Goal: Task Accomplishment & Management: Use online tool/utility

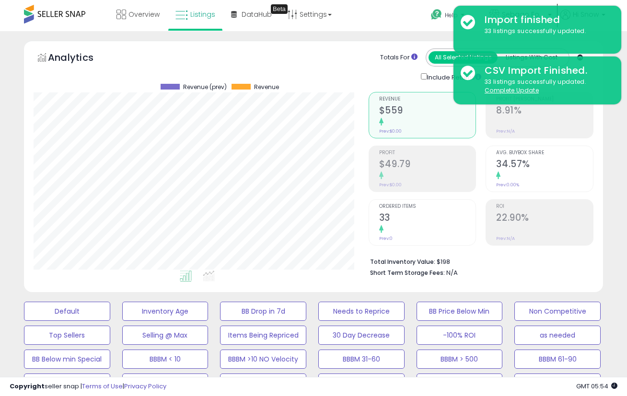
select select "**"
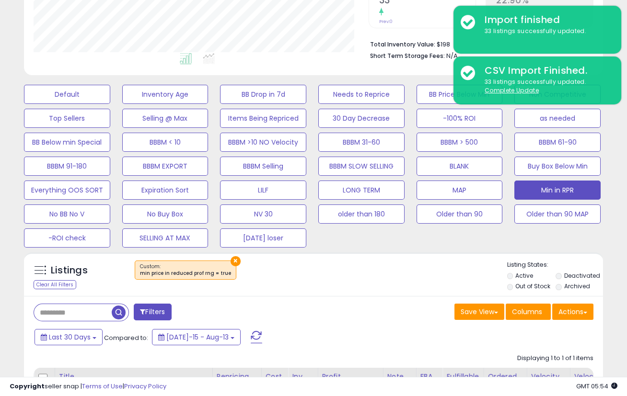
scroll to position [0, 332]
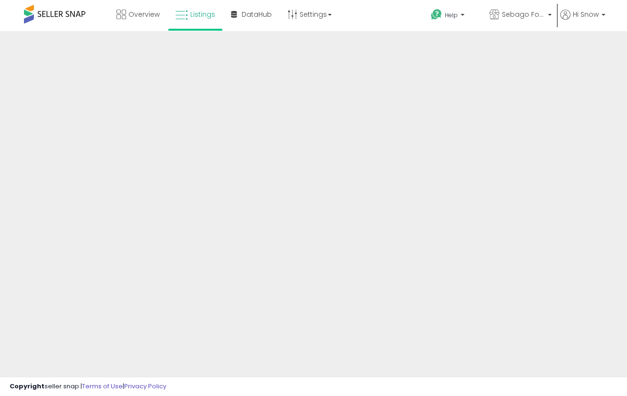
click at [410, 111] on div at bounding box center [313, 230] width 627 height 398
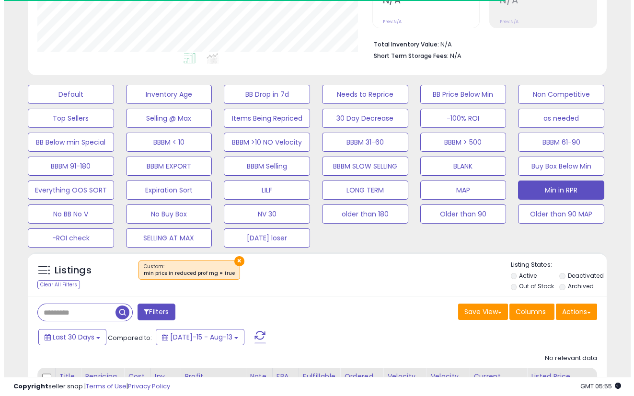
scroll to position [197, 335]
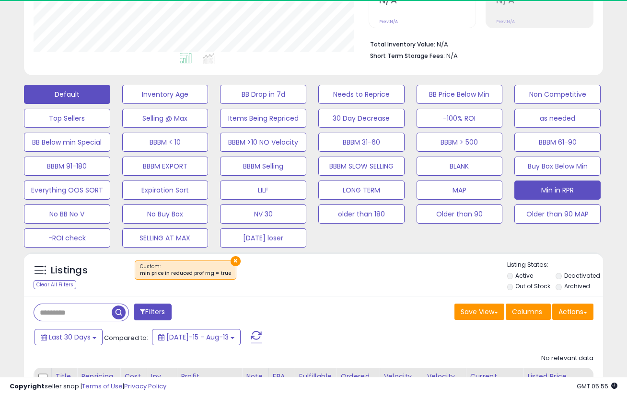
click at [80, 95] on button "Default" at bounding box center [67, 94] width 86 height 19
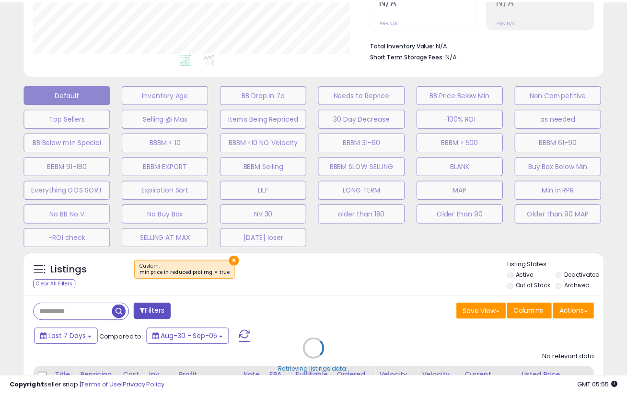
scroll to position [197, 339]
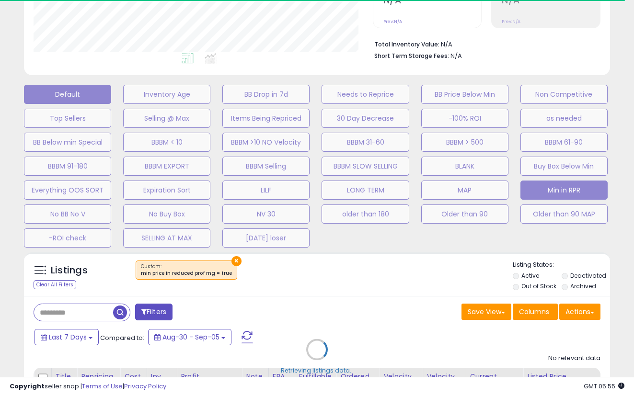
select select "**"
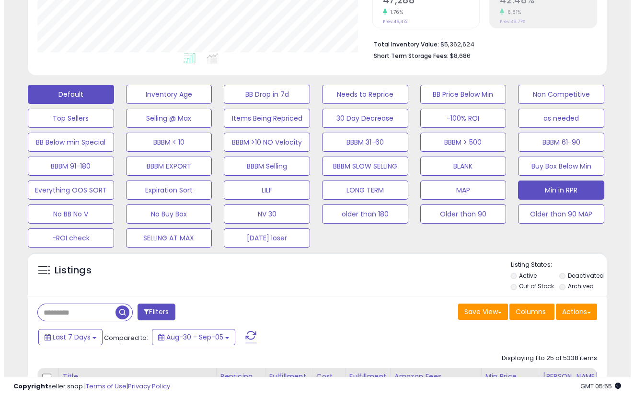
scroll to position [197, 335]
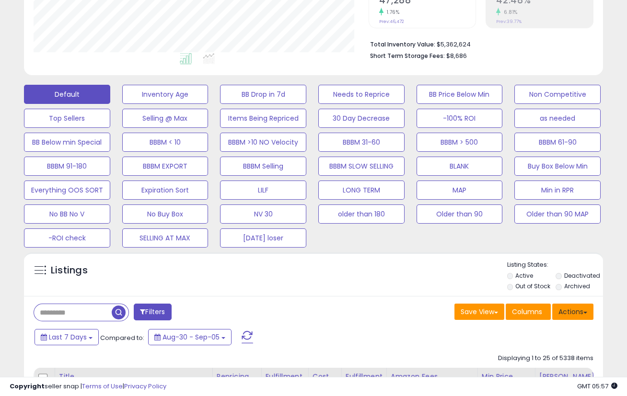
click at [569, 308] on button "Actions" at bounding box center [572, 312] width 41 height 16
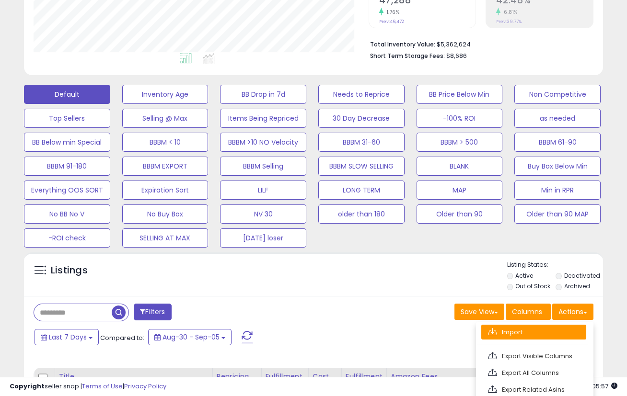
click at [544, 328] on link "Import" at bounding box center [533, 332] width 105 height 15
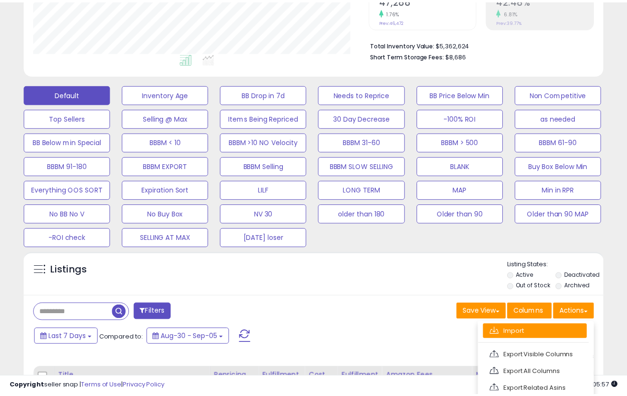
scroll to position [197, 339]
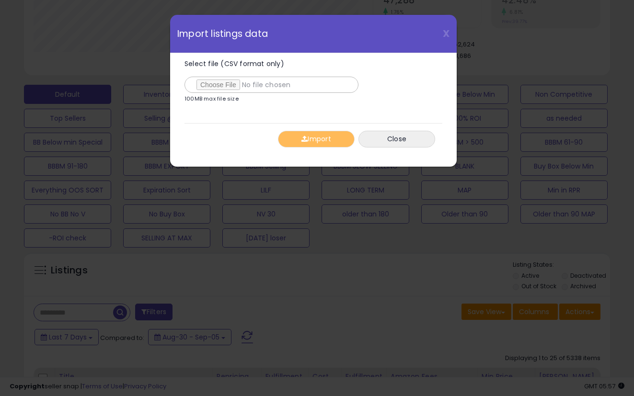
type input "**********"
click at [316, 139] on button "Import" at bounding box center [316, 139] width 77 height 17
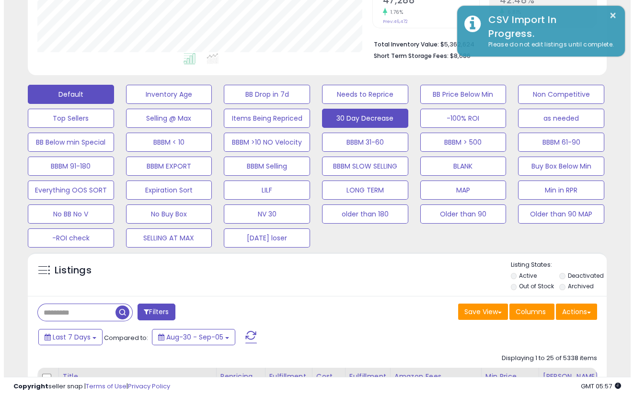
scroll to position [479166, 479027]
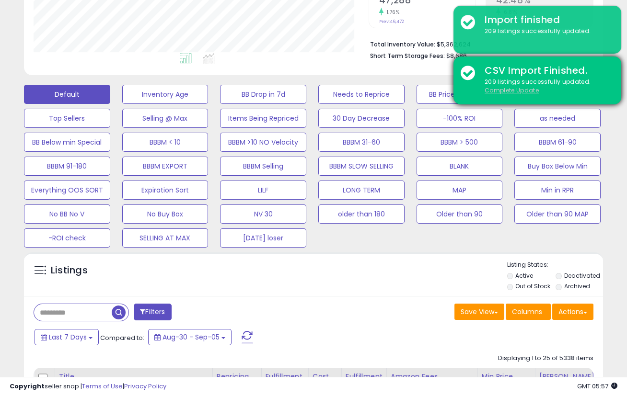
click at [521, 90] on u "Complete Update" at bounding box center [512, 90] width 54 height 8
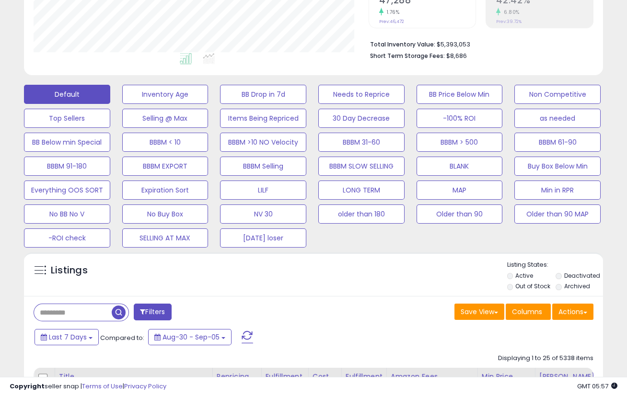
scroll to position [197, 335]
